Goal: Task Accomplishment & Management: Manage account settings

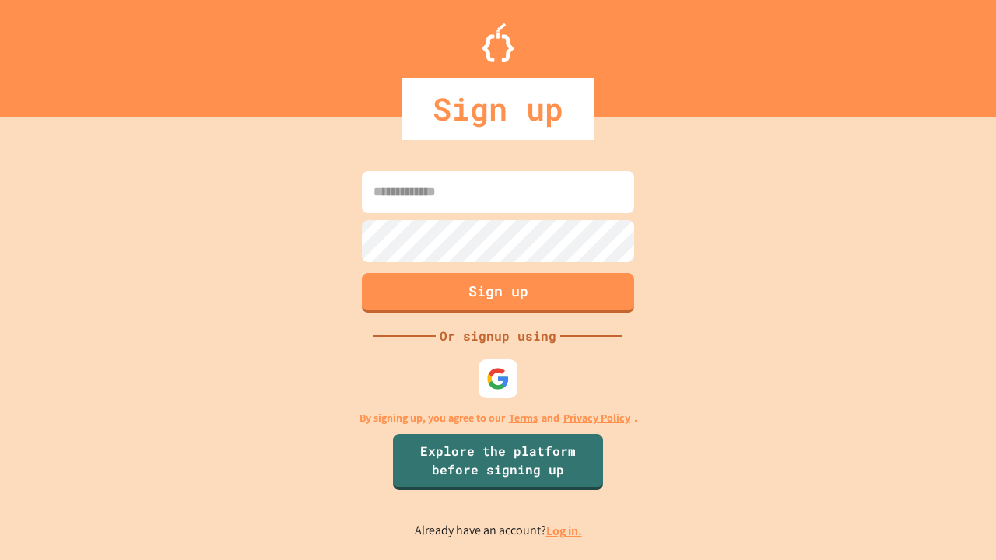
click at [565, 531] on link "Log in." at bounding box center [564, 531] width 36 height 16
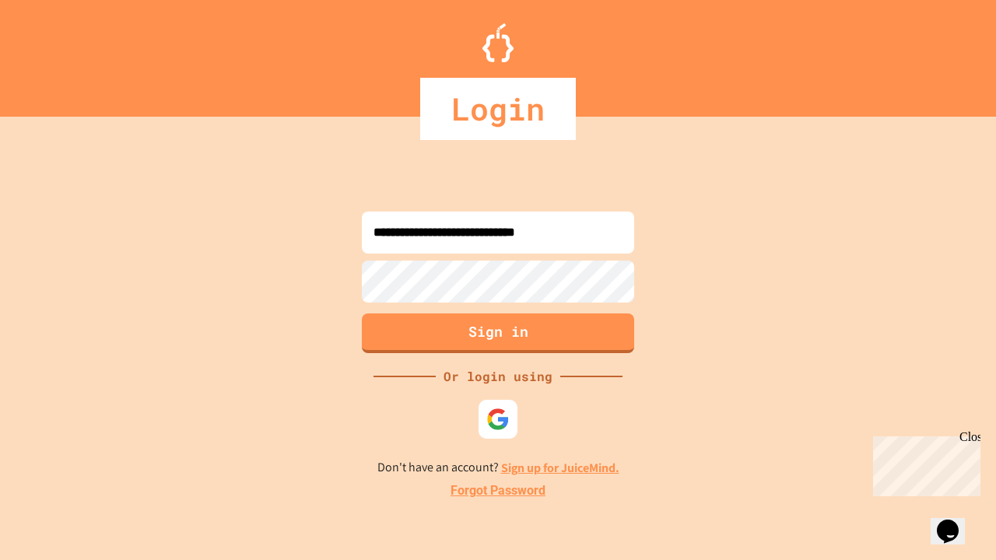
type input "**********"
